Goal: Communication & Community: Answer question/provide support

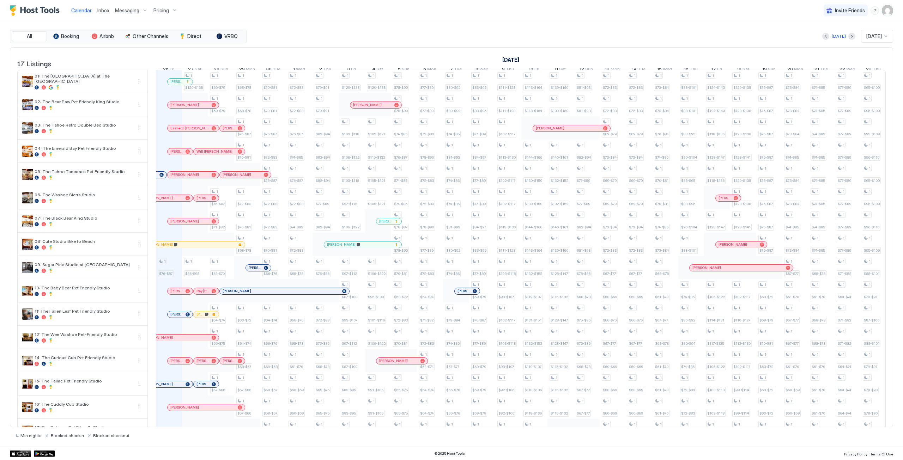
scroll to position [0, 392]
click at [180, 85] on div at bounding box center [180, 82] width 6 height 6
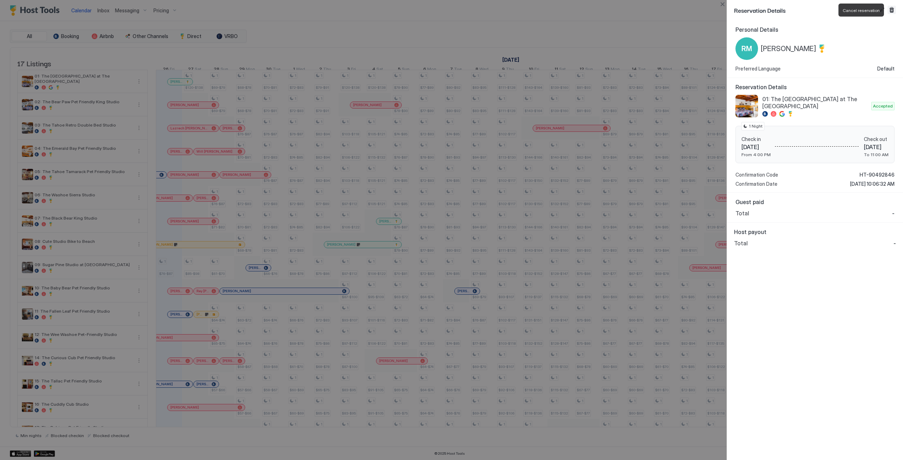
click at [893, 7] on button "Cancel reservation" at bounding box center [891, 10] width 8 height 8
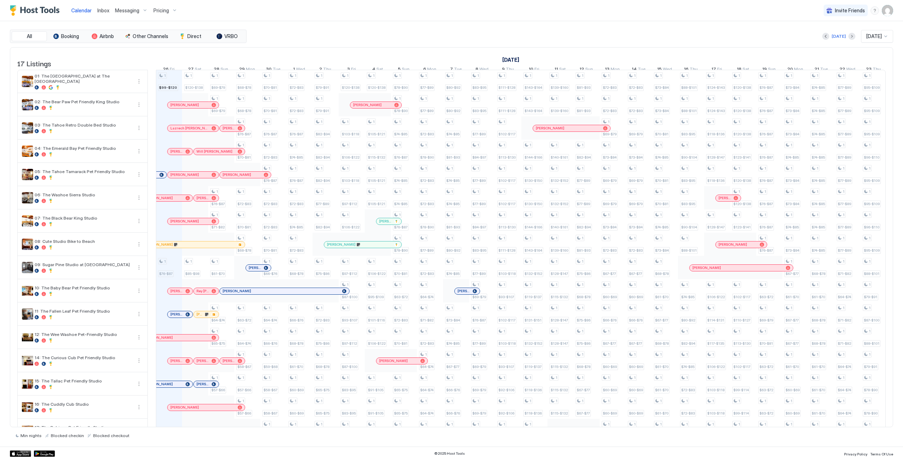
click at [100, 11] on span "Inbox" at bounding box center [103, 10] width 12 height 6
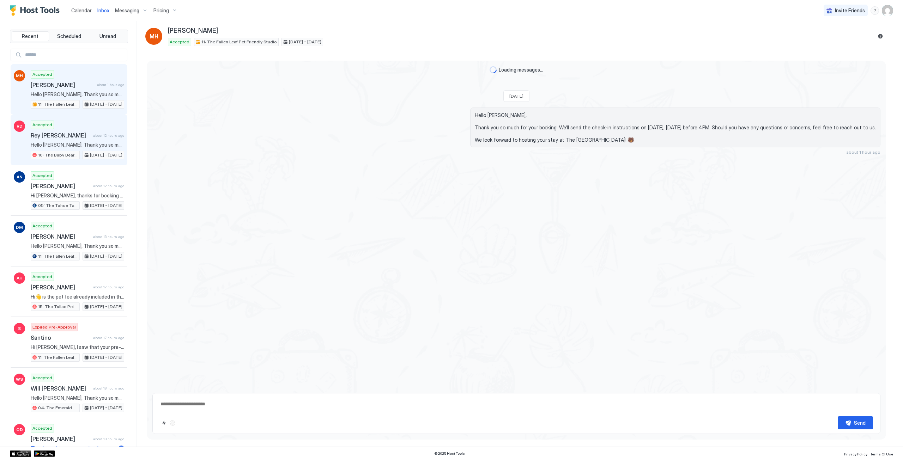
click at [76, 140] on div "Accepted Rey [PERSON_NAME] about 12 hours ago Hello [PERSON_NAME], Thank you so…" at bounding box center [77, 140] width 93 height 39
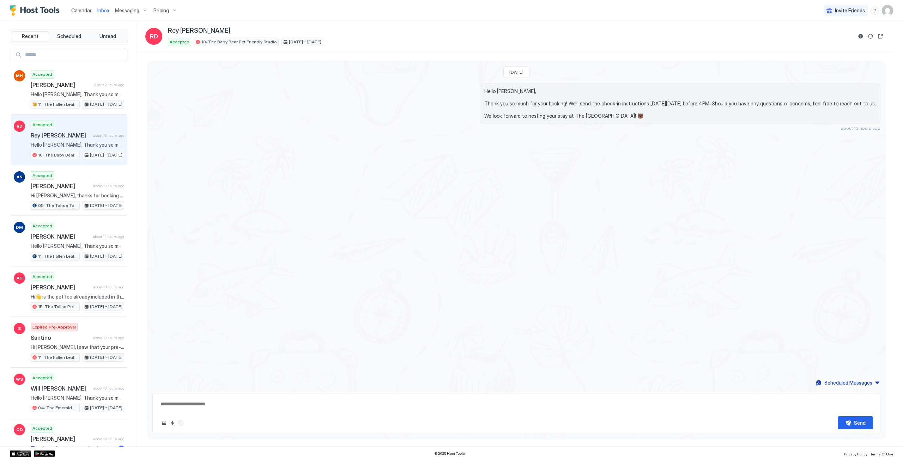
type textarea "*"
